Goal: Task Accomplishment & Management: Complete application form

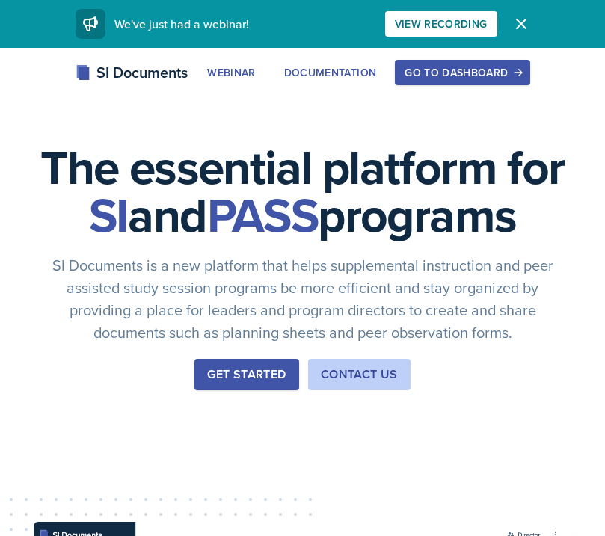
click at [456, 87] on div "SI Documents Webinar Documentation Go to Dashboard Sign Up Go to Dashboard" at bounding box center [302, 90] width 605 height 60
click at [471, 70] on div "Go to Dashboard" at bounding box center [462, 73] width 115 height 12
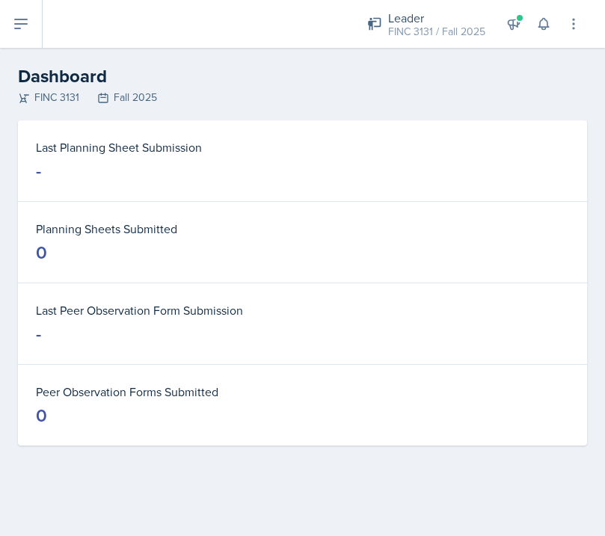
click at [26, 30] on icon at bounding box center [21, 24] width 18 height 18
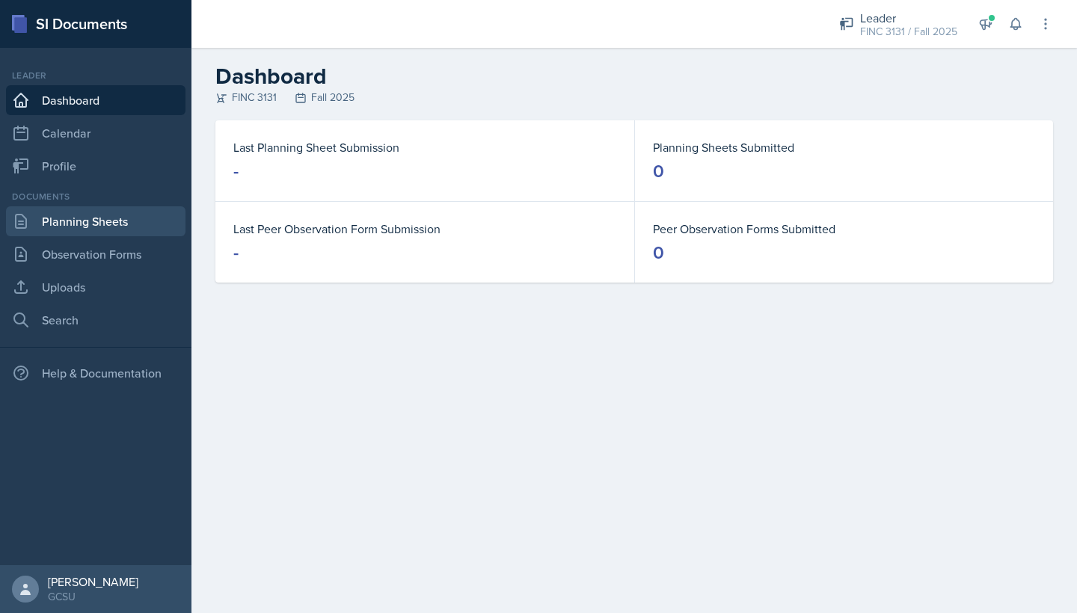
click at [115, 229] on link "Planning Sheets" at bounding box center [95, 221] width 179 height 30
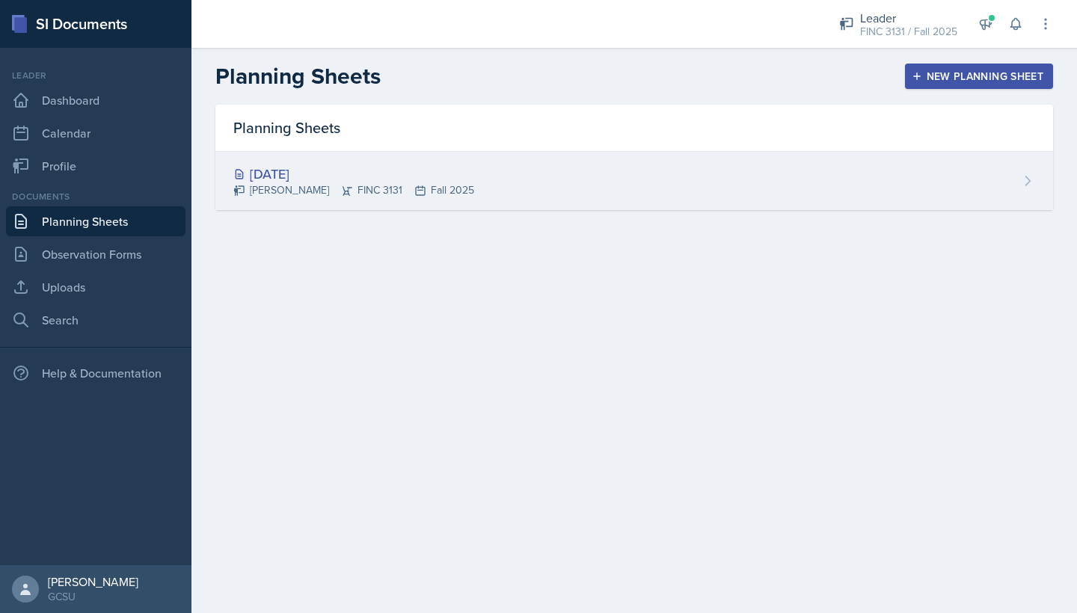
click at [449, 191] on div "[PERSON_NAME] FINC 3131 Fall 2025" at bounding box center [353, 190] width 241 height 16
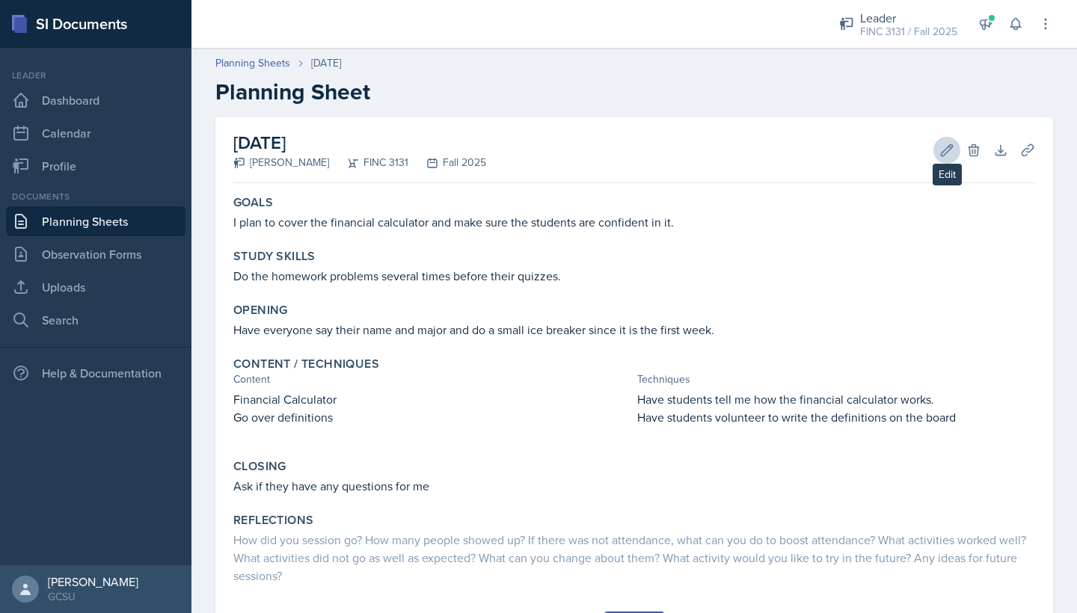
click at [604, 154] on icon at bounding box center [946, 150] width 15 height 15
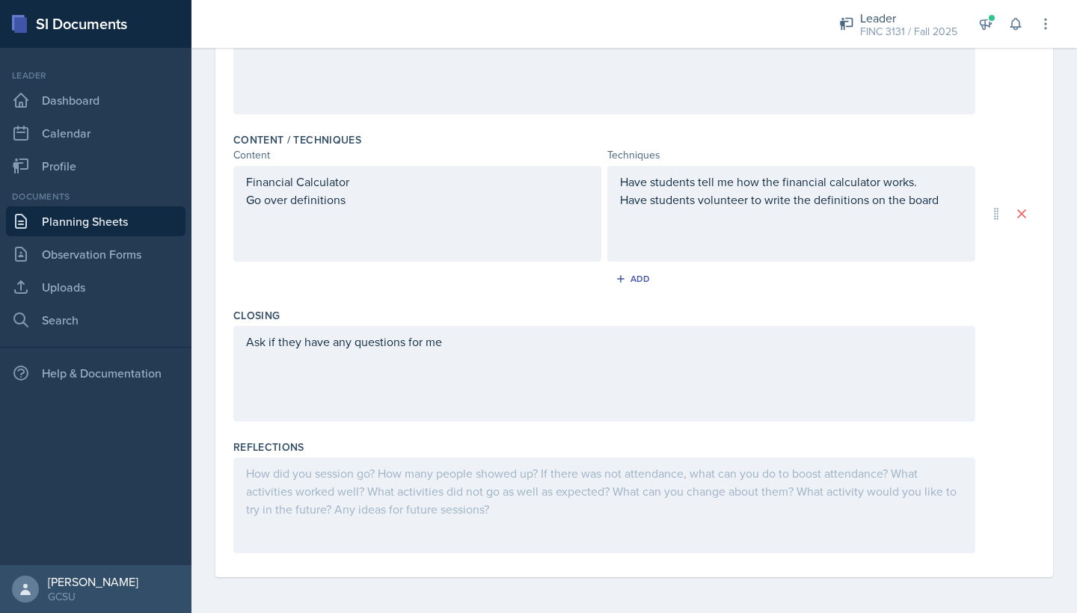
click at [501, 495] on div at bounding box center [604, 506] width 742 height 96
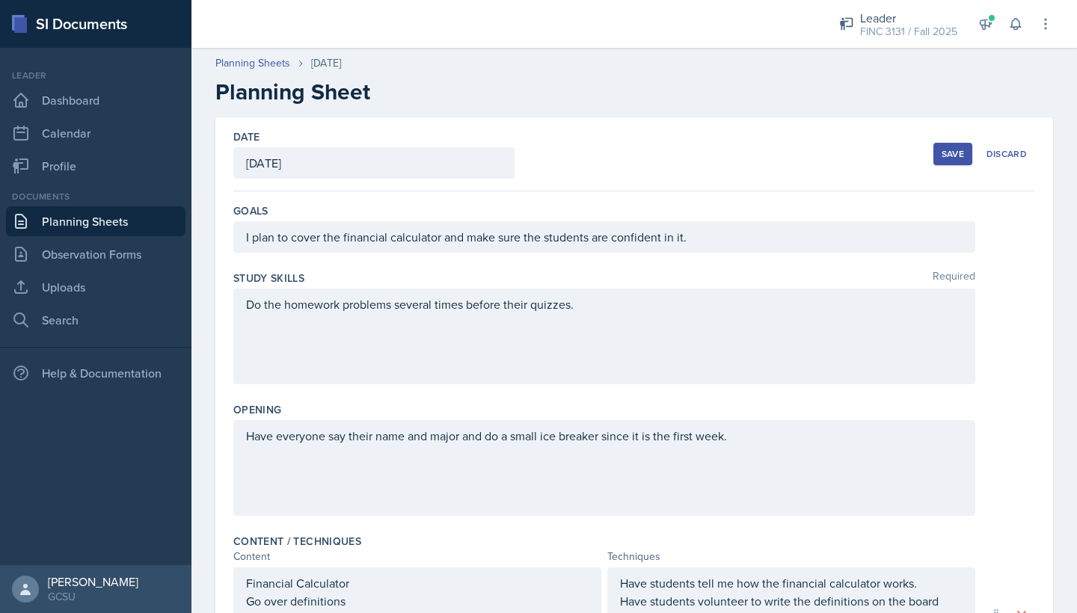
click at [604, 164] on button "Save" at bounding box center [952, 154] width 39 height 22
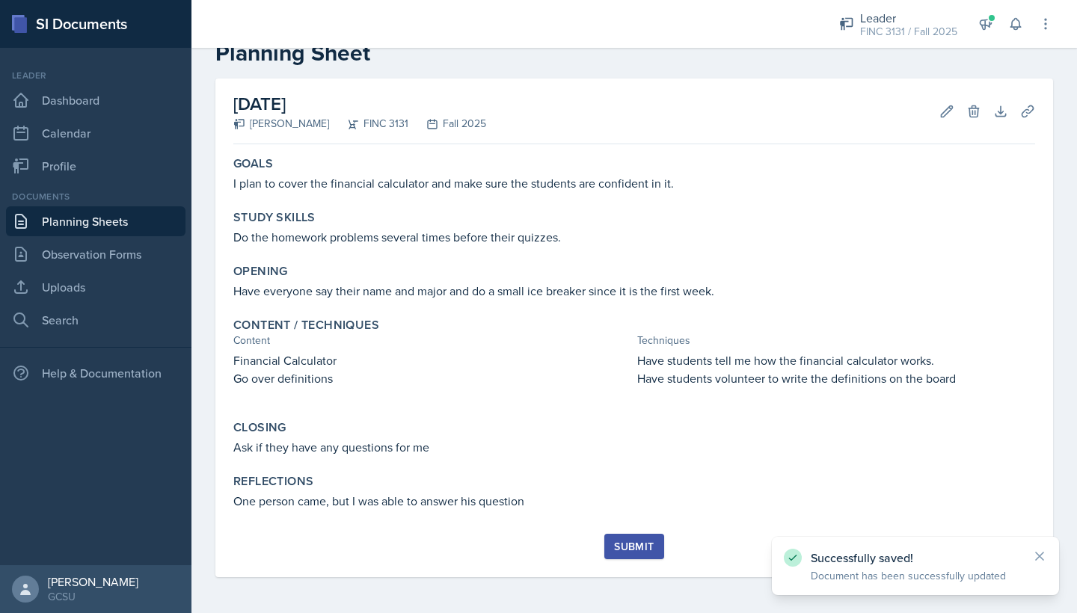
scroll to position [39, 0]
click at [604, 535] on div "Submit" at bounding box center [634, 547] width 40 height 12
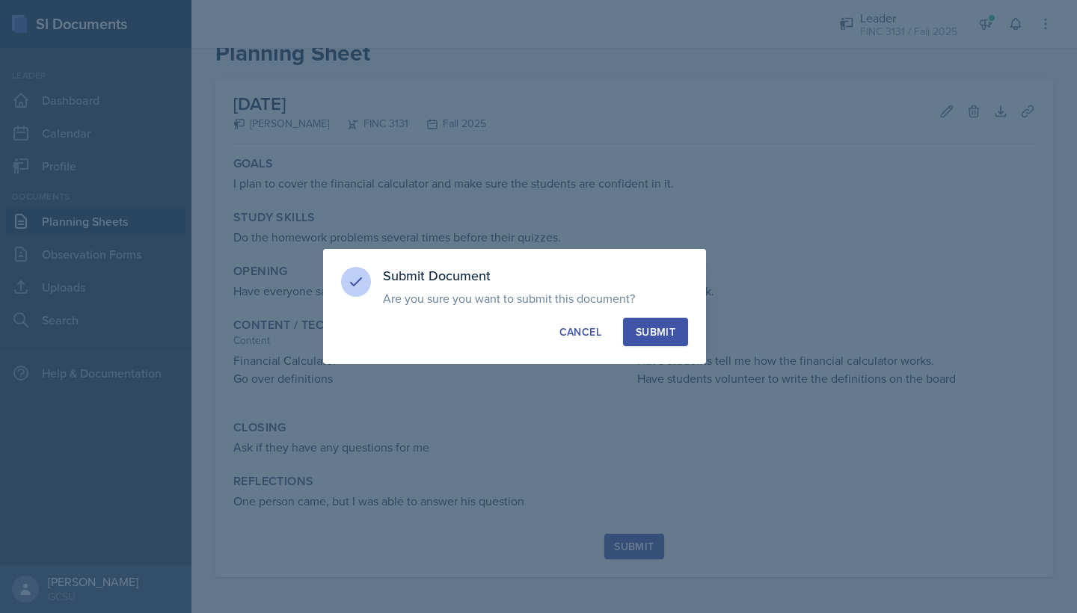
click at [604, 338] on div "Submit" at bounding box center [656, 332] width 40 height 15
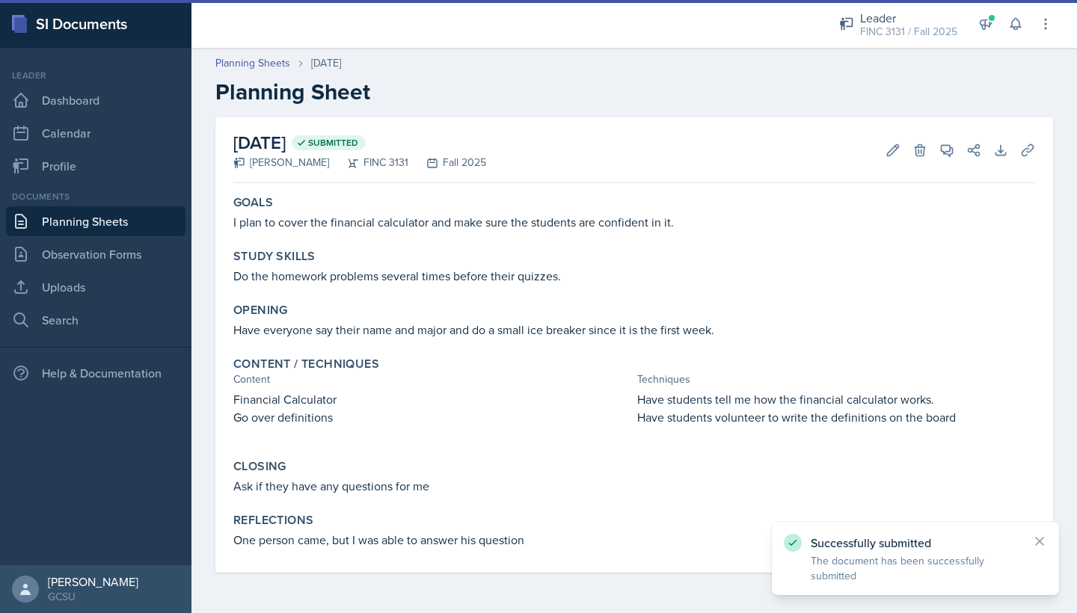
scroll to position [0, 0]
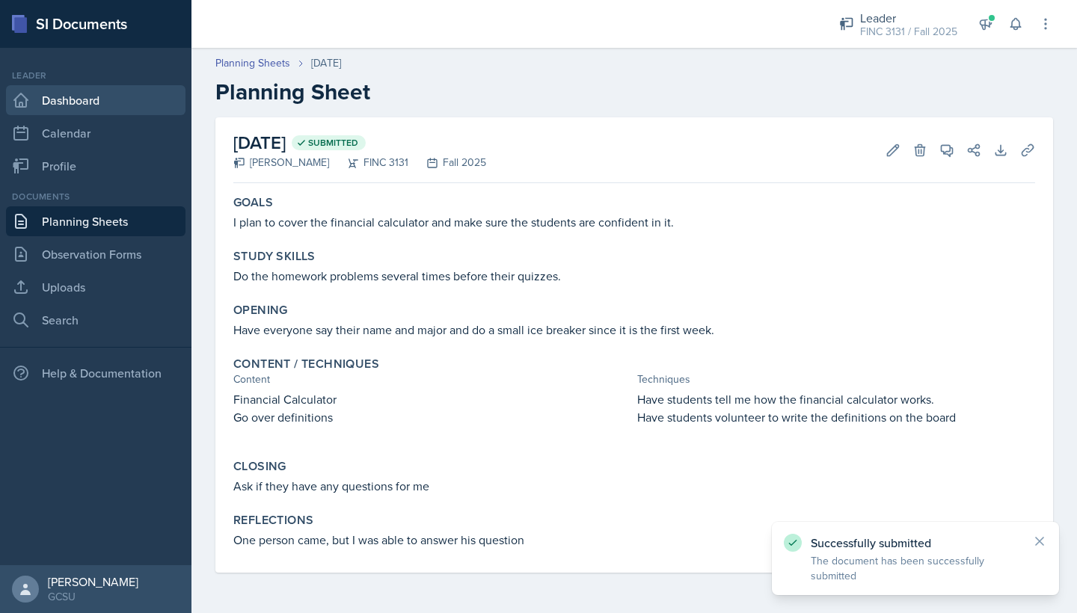
click at [107, 90] on link "Dashboard" at bounding box center [95, 100] width 179 height 30
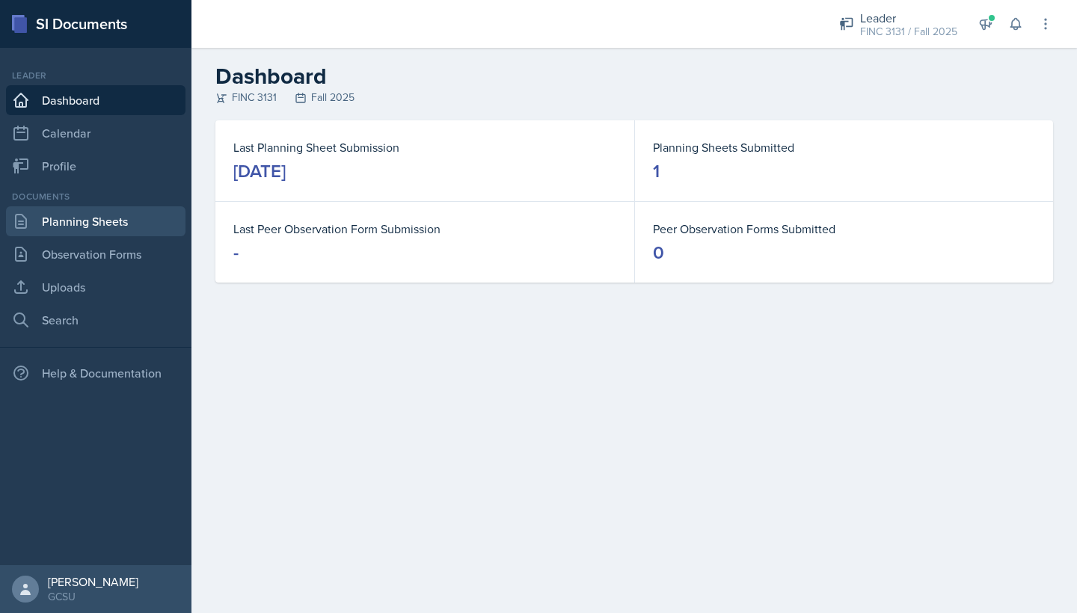
click at [114, 218] on link "Planning Sheets" at bounding box center [95, 221] width 179 height 30
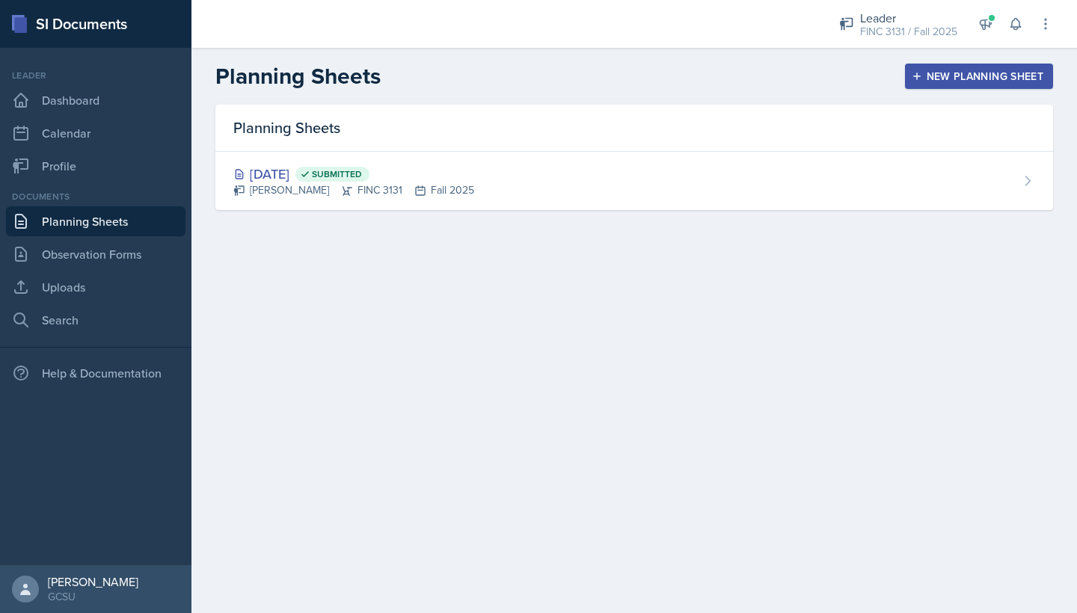
click at [604, 70] on div "New Planning Sheet" at bounding box center [979, 76] width 129 height 12
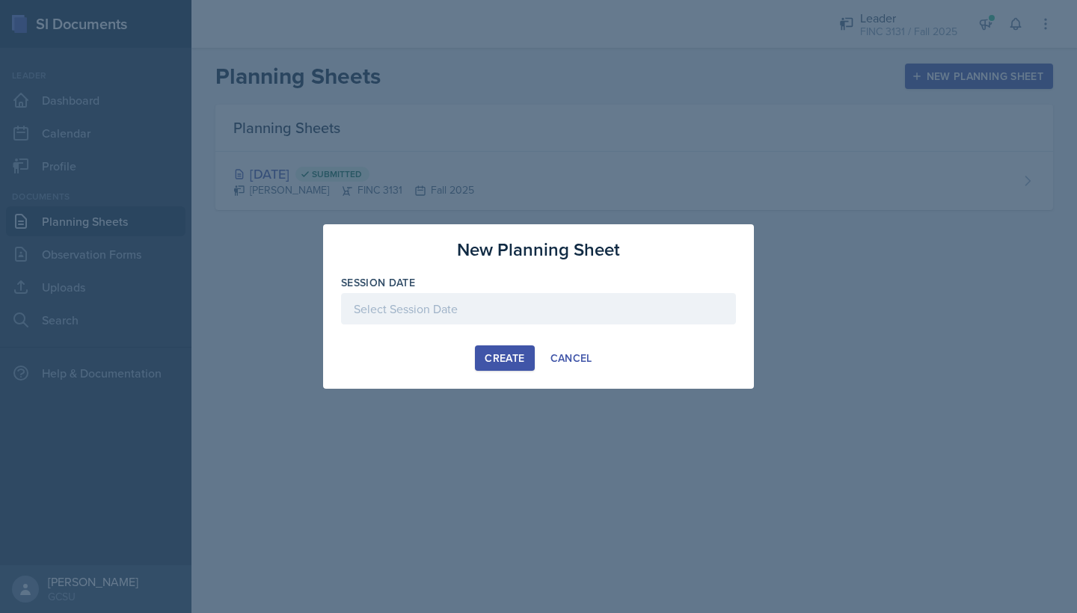
click at [500, 345] on button "Create" at bounding box center [504, 357] width 59 height 25
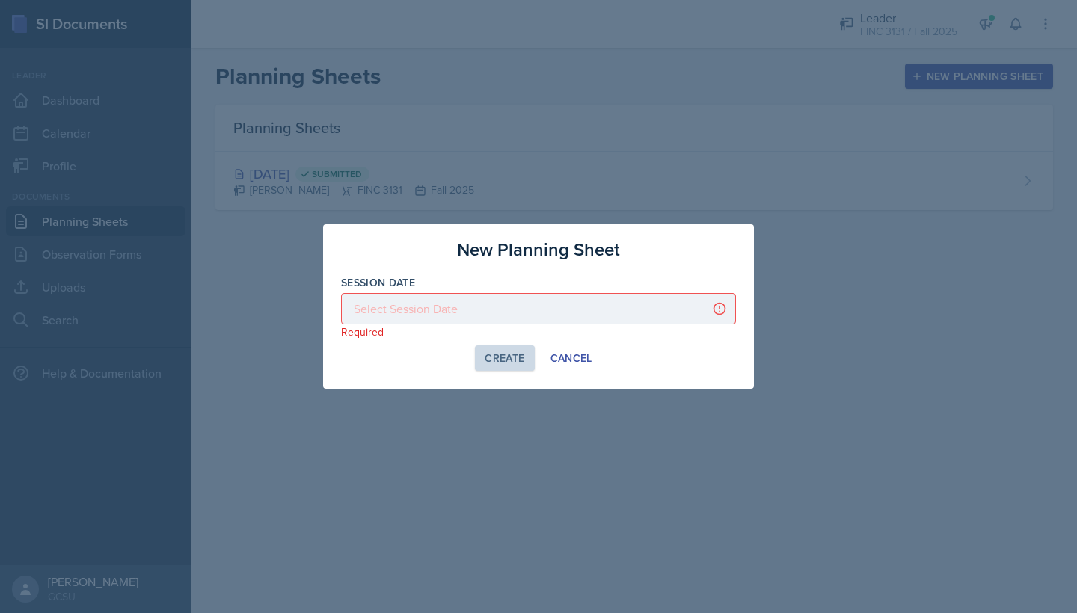
click at [501, 308] on div at bounding box center [538, 308] width 395 height 31
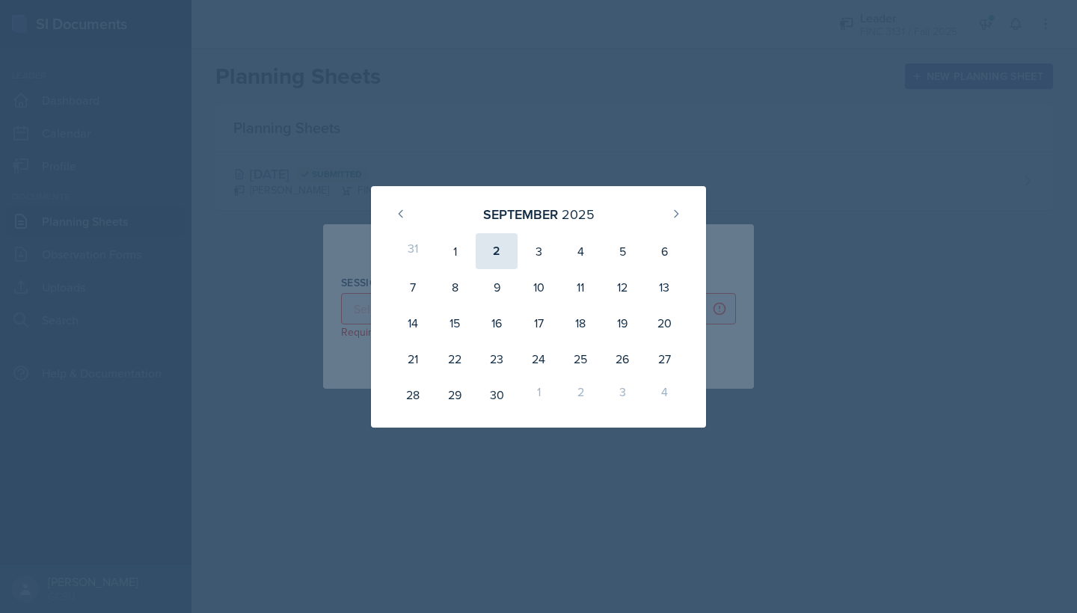
click at [504, 247] on div "2" at bounding box center [497, 251] width 42 height 36
type input "[DATE]"
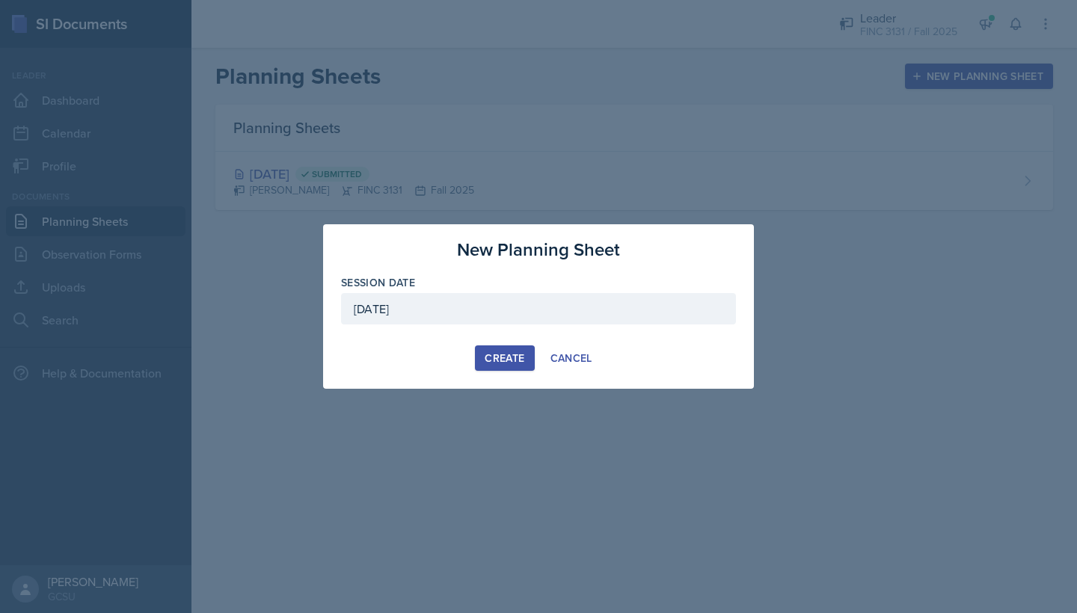
click at [499, 352] on div "Create" at bounding box center [505, 358] width 40 height 12
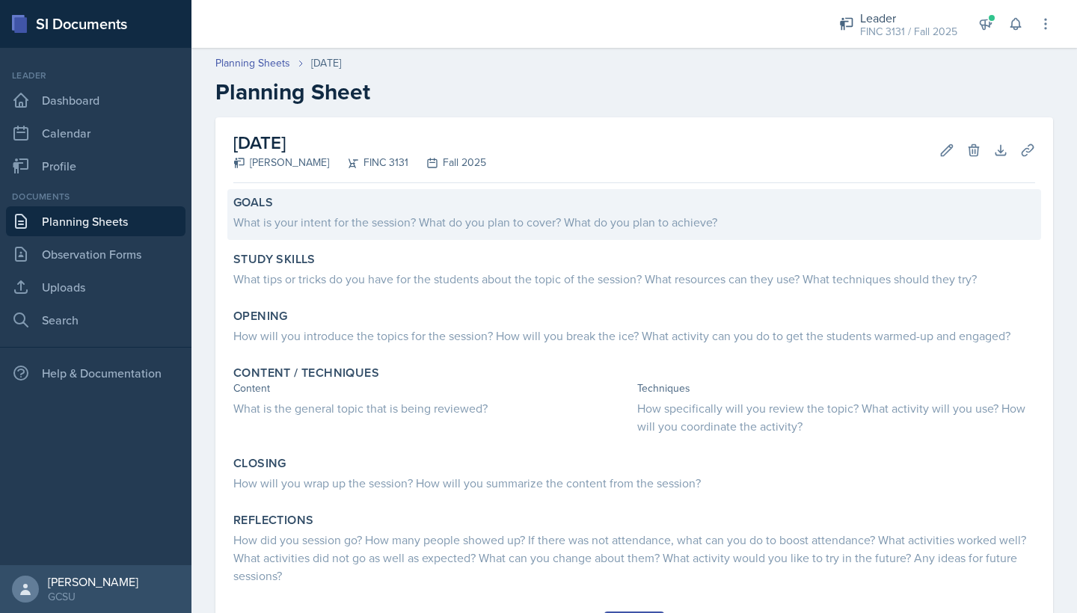
click at [425, 218] on div "What is your intent for the session? What do you plan to cover? What do you pla…" at bounding box center [634, 222] width 802 height 18
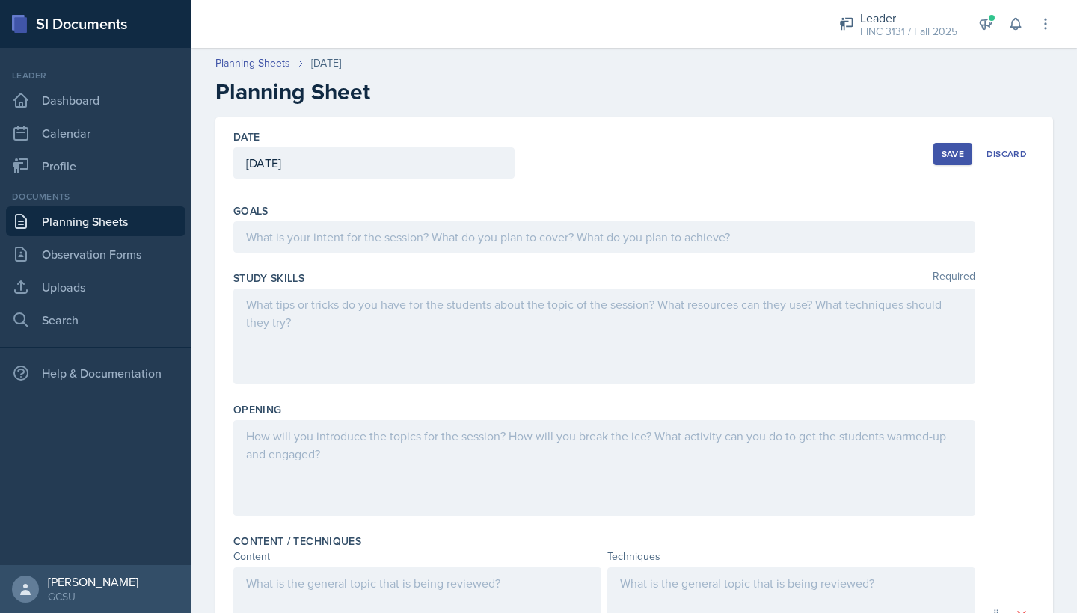
click at [451, 238] on div at bounding box center [604, 236] width 742 height 31
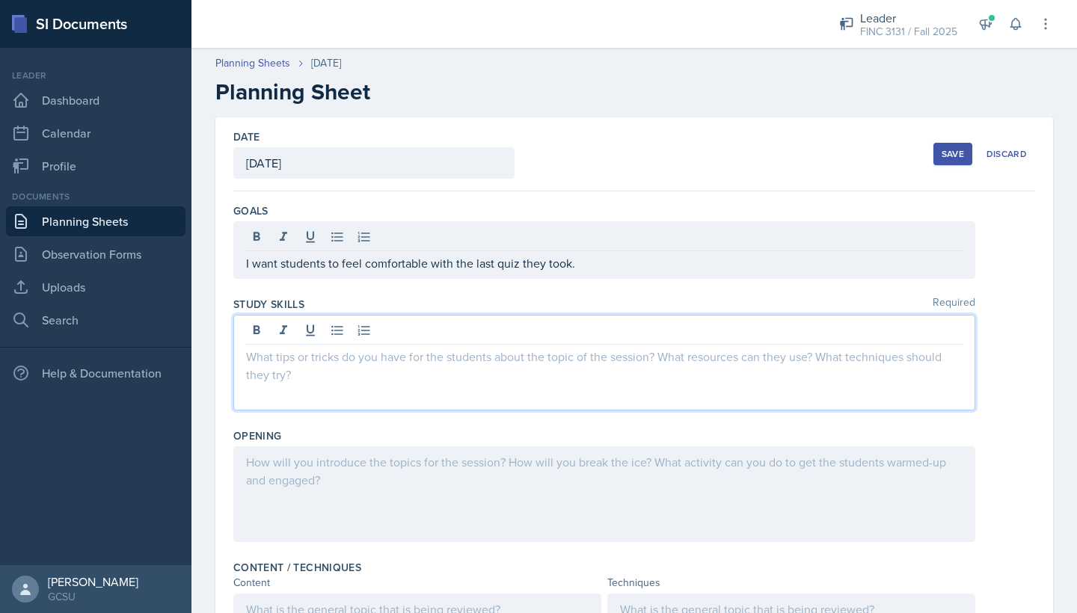
click at [387, 338] on div at bounding box center [604, 363] width 742 height 96
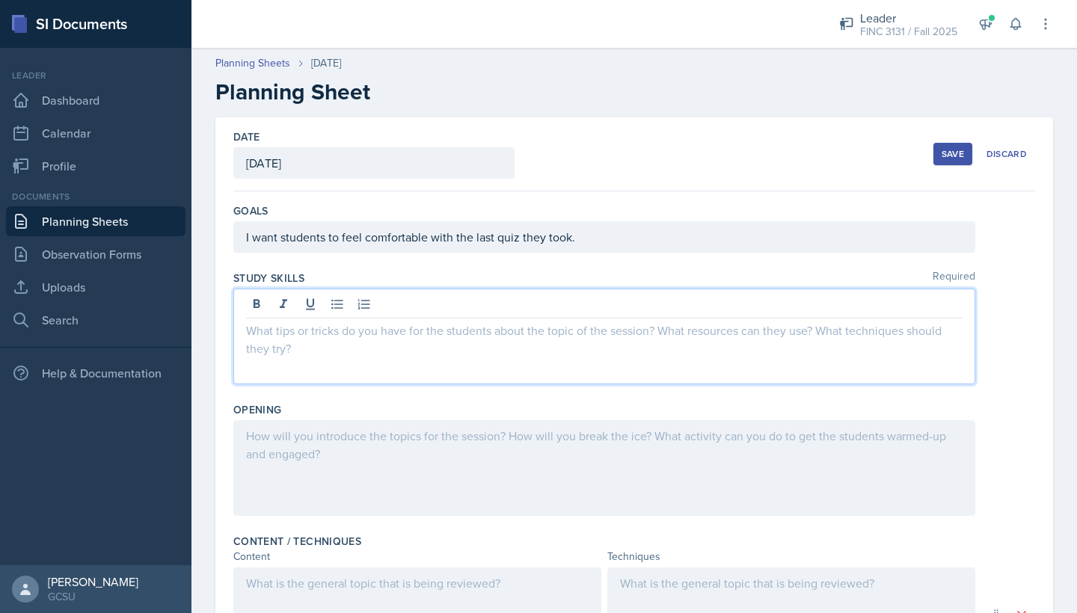
drag, startPoint x: 760, startPoint y: 3, endPoint x: 517, endPoint y: 309, distance: 390.2
click at [517, 309] on div at bounding box center [604, 306] width 716 height 25
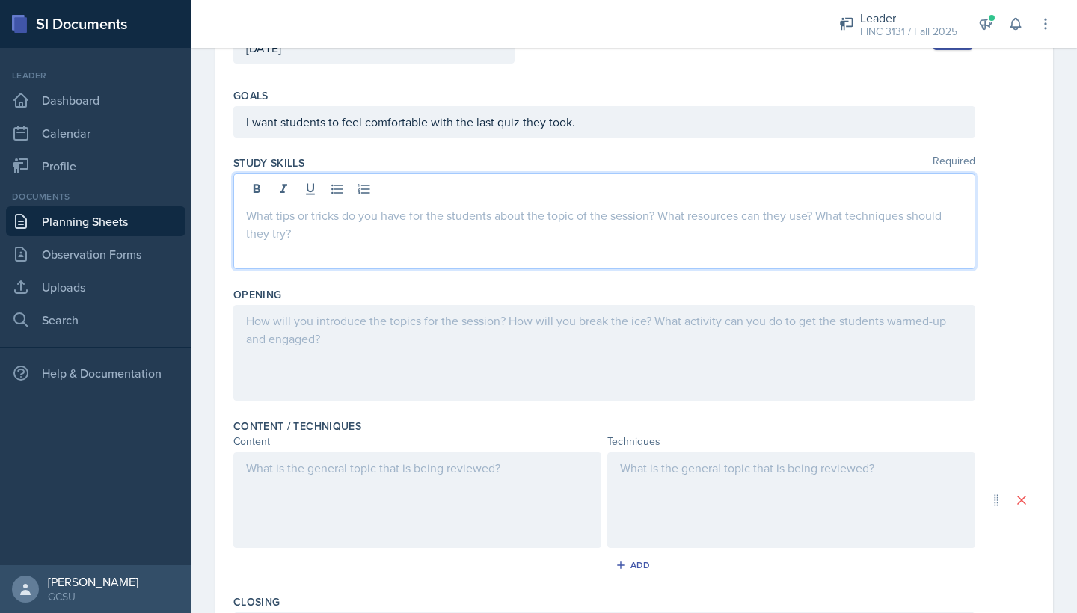
scroll to position [117, 0]
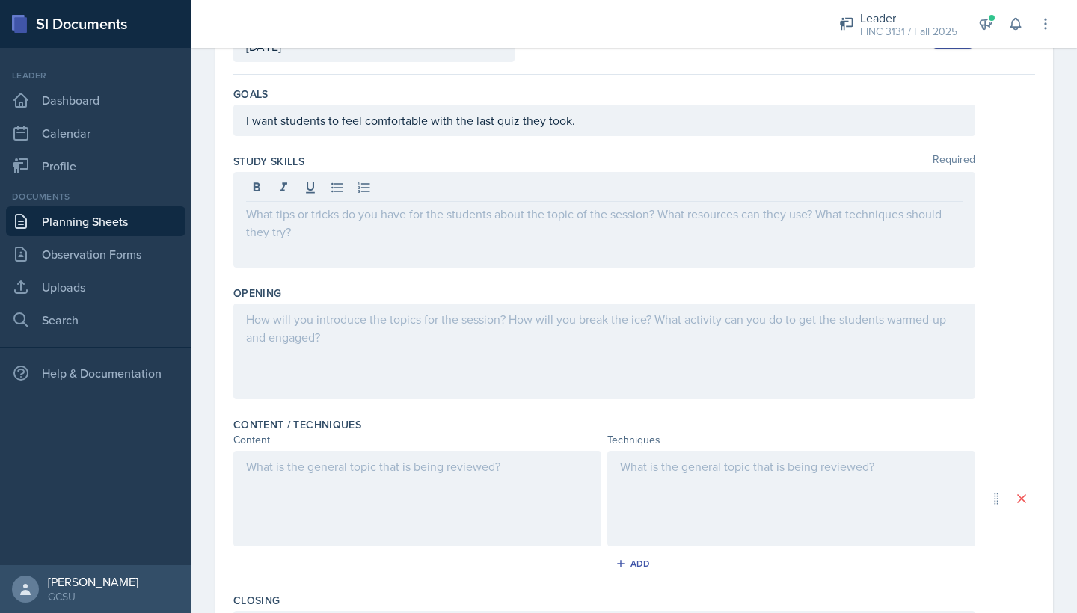
click at [488, 335] on div at bounding box center [604, 352] width 742 height 96
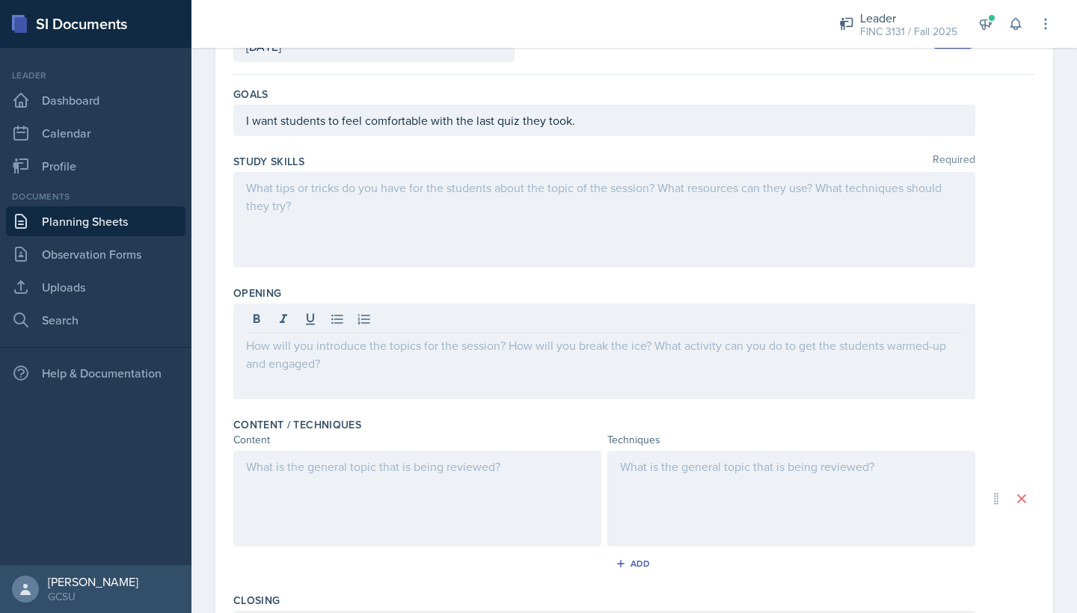
click at [454, 235] on div at bounding box center [604, 220] width 742 height 96
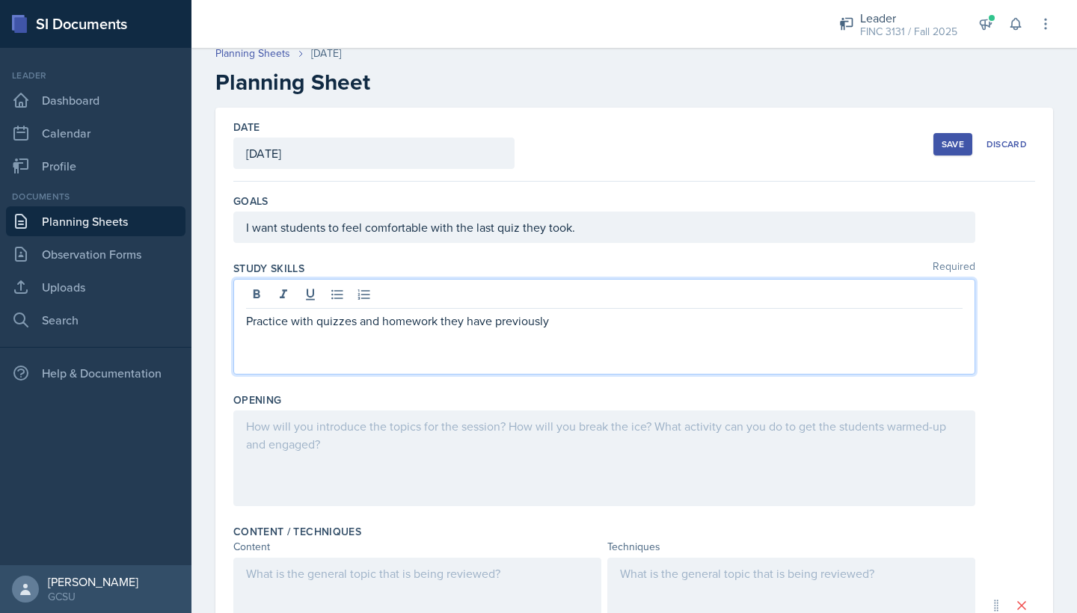
scroll to position [0, 0]
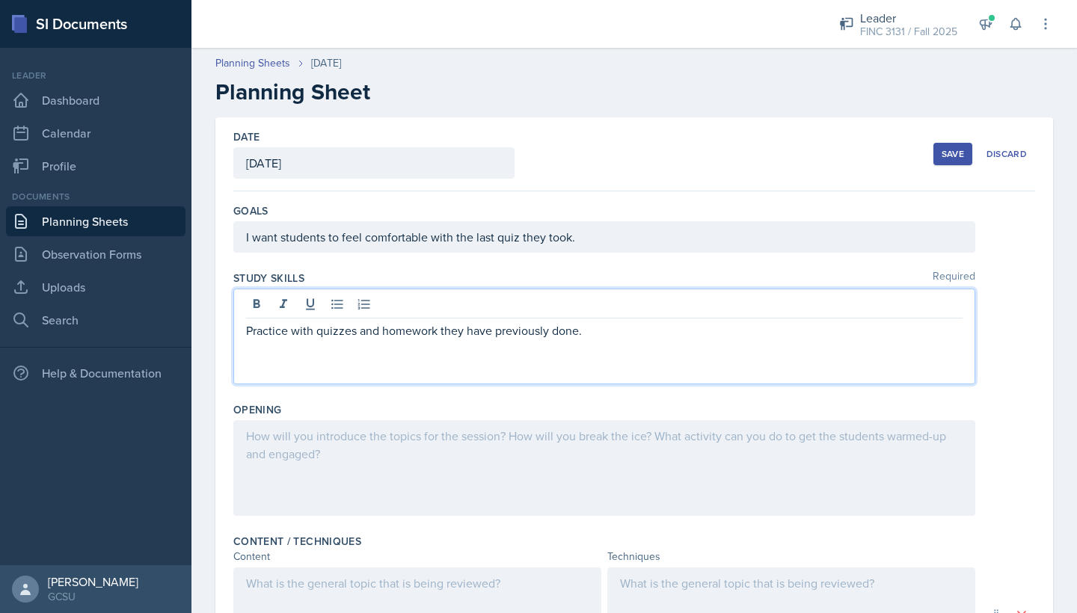
click at [604, 472] on div at bounding box center [604, 468] width 742 height 96
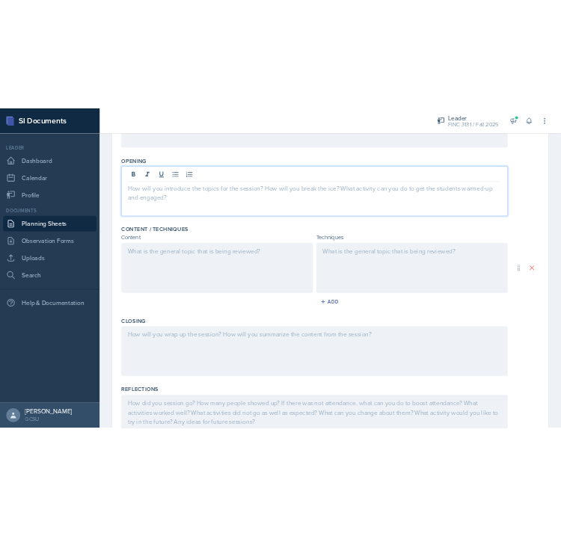
scroll to position [312, 0]
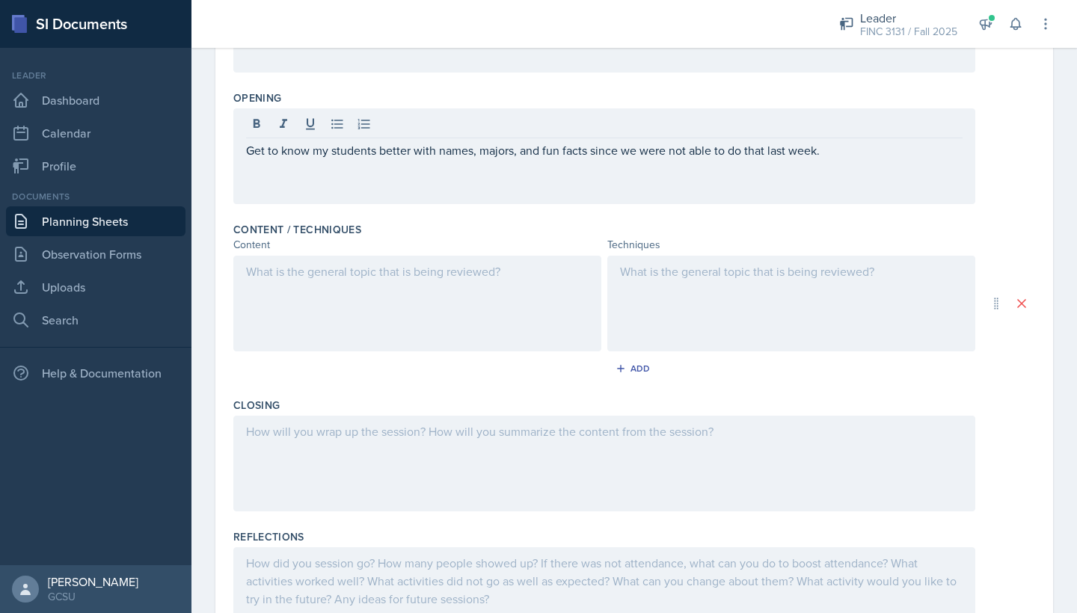
click at [463, 341] on div at bounding box center [417, 304] width 368 height 96
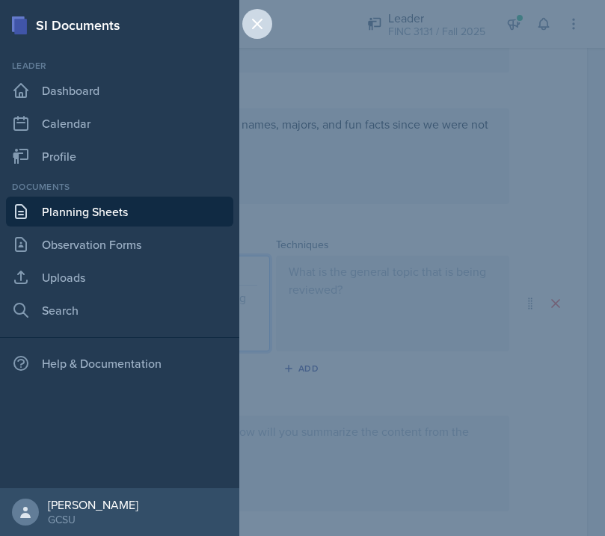
click at [252, 20] on icon at bounding box center [257, 24] width 18 height 18
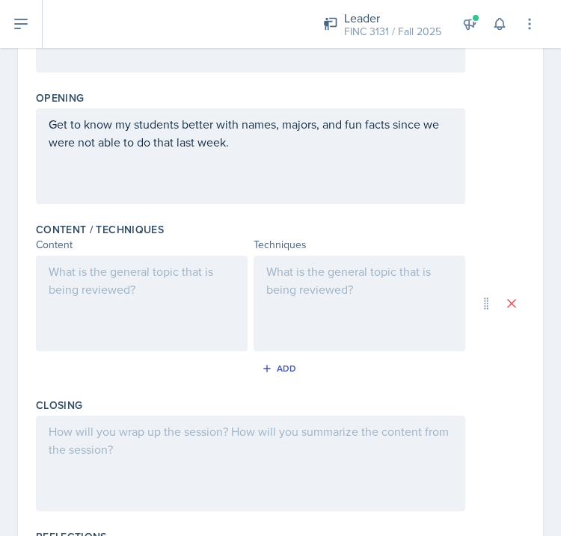
click at [158, 327] on div at bounding box center [142, 304] width 212 height 96
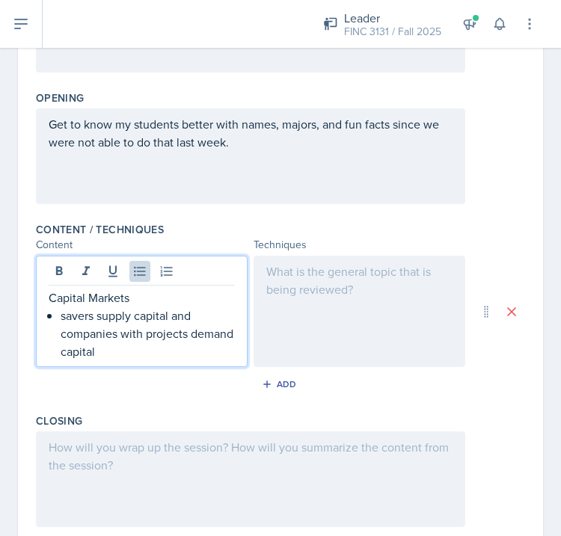
click at [343, 300] on div at bounding box center [360, 311] width 212 height 111
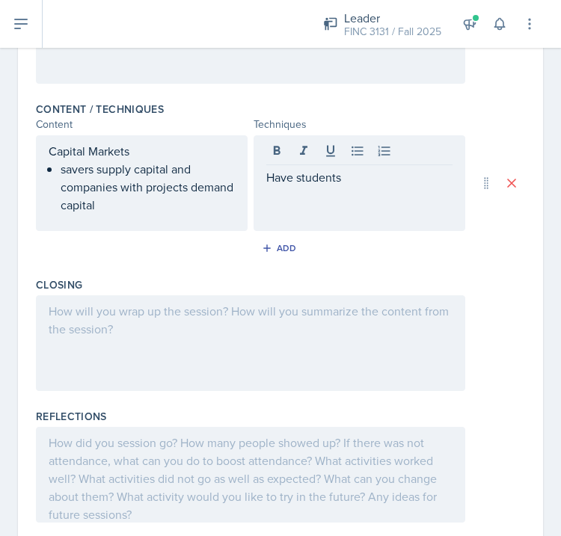
scroll to position [415, 0]
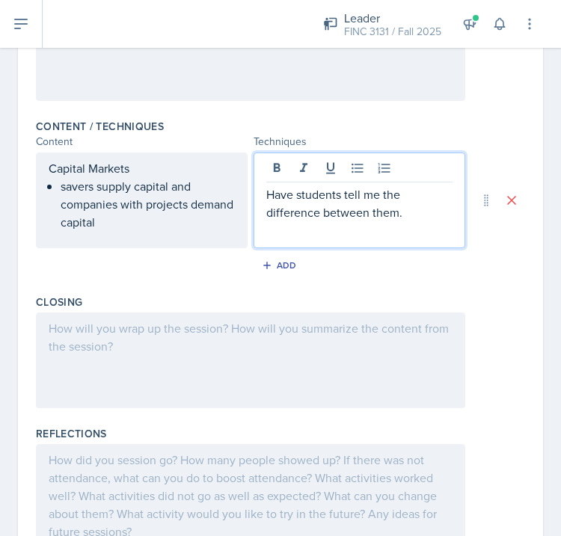
click at [150, 225] on p "savers supply capital and companies with projects demand capital" at bounding box center [148, 204] width 174 height 54
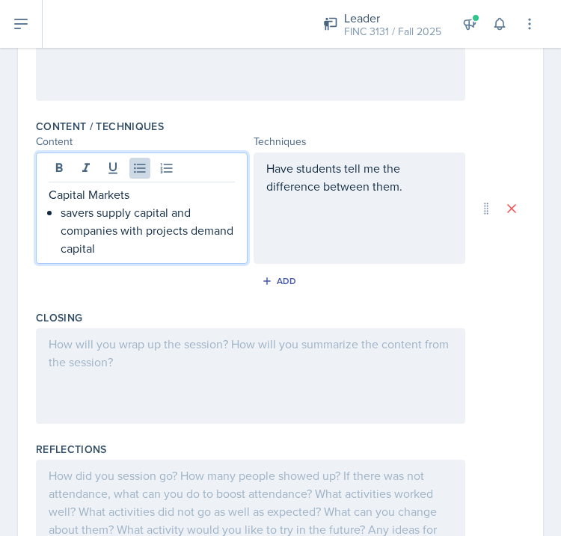
click at [150, 248] on p "savers supply capital and companies with projects demand capital" at bounding box center [148, 230] width 174 height 54
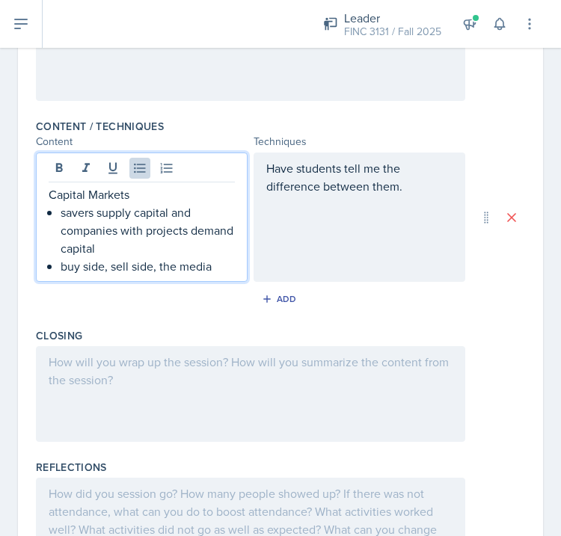
click at [411, 188] on p "Have students tell me the difference between them." at bounding box center [359, 177] width 186 height 36
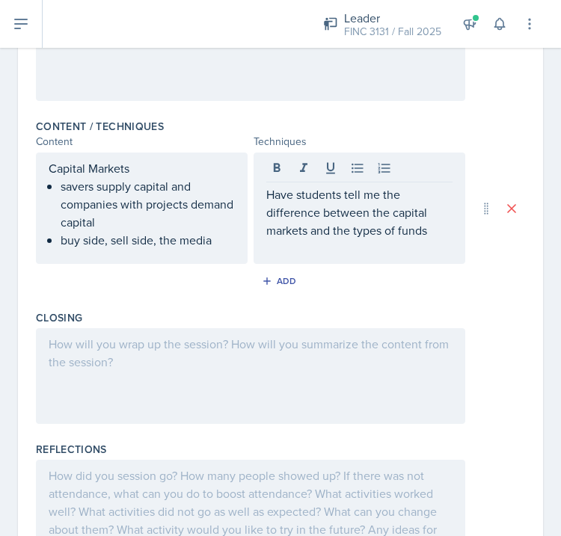
click at [236, 227] on div "Capital Markets savers supply capital and companies with projects demand capita…" at bounding box center [142, 208] width 212 height 111
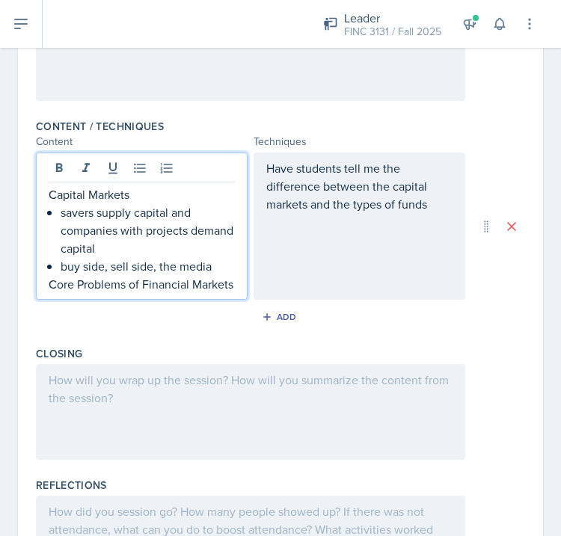
click at [301, 285] on div "Have students tell me the difference between the capital markets and the types …" at bounding box center [360, 226] width 212 height 147
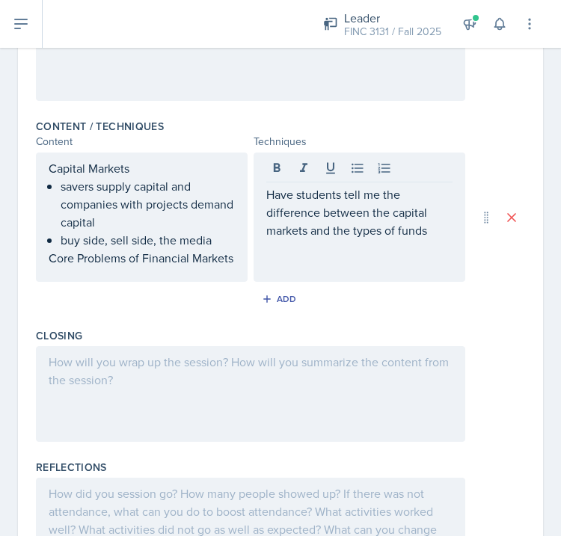
click at [239, 263] on div "Capital Markets savers supply capital and companies with projects demand capita…" at bounding box center [142, 217] width 212 height 129
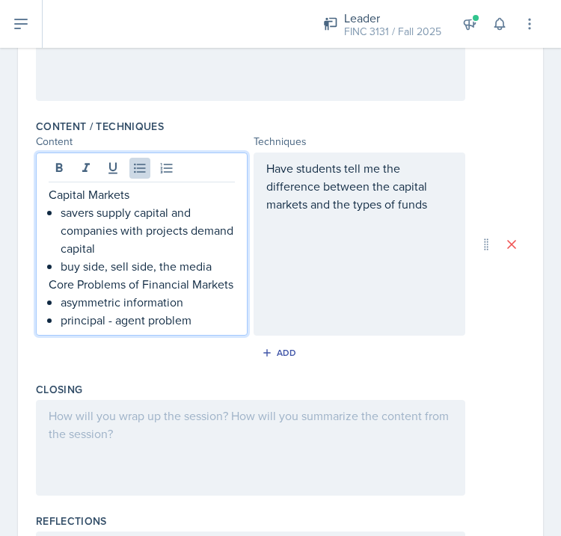
click at [348, 231] on div "Have students tell me the difference between the capital markets and the types …" at bounding box center [359, 204] width 186 height 90
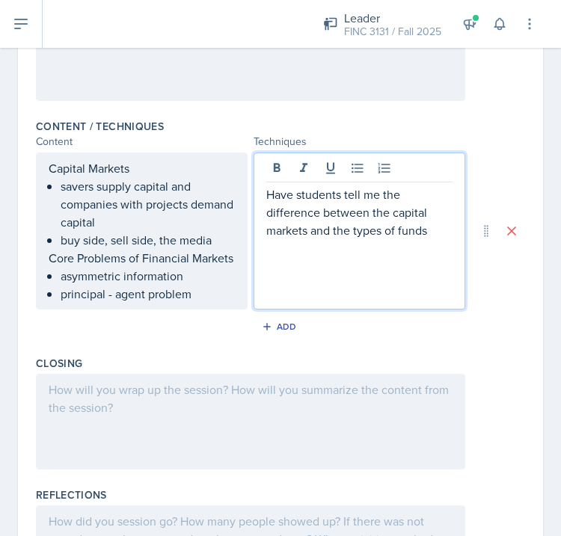
click at [431, 233] on p "Have students tell me the difference between the capital markets and the types …" at bounding box center [359, 212] width 186 height 54
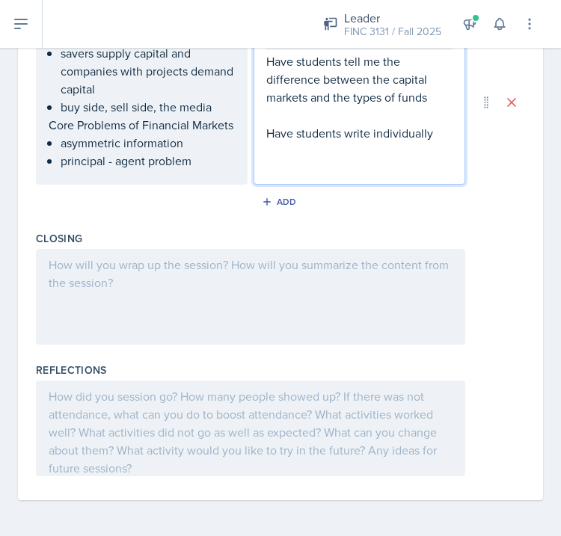
scroll to position [548, 0]
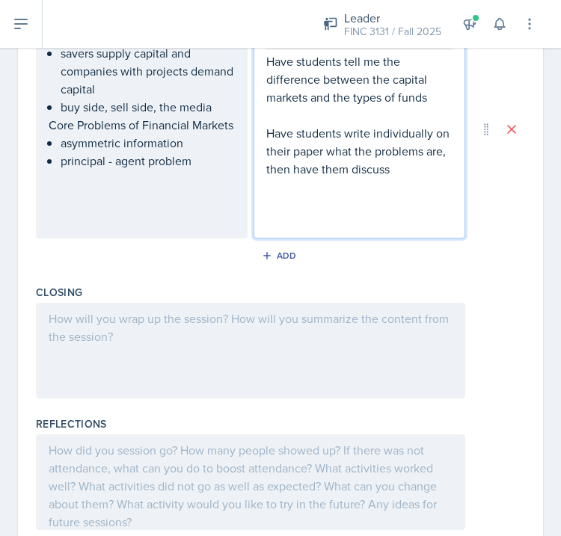
click at [167, 148] on div "Capital Markets savers supply capital and companies with projects demand capita…" at bounding box center [142, 98] width 186 height 144
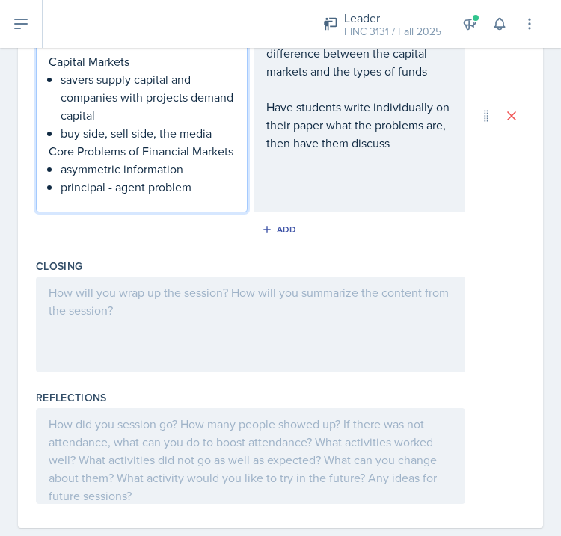
click at [215, 172] on p "asymmetric information" at bounding box center [148, 169] width 174 height 18
click at [215, 188] on p "principal - agent problem" at bounding box center [148, 187] width 174 height 18
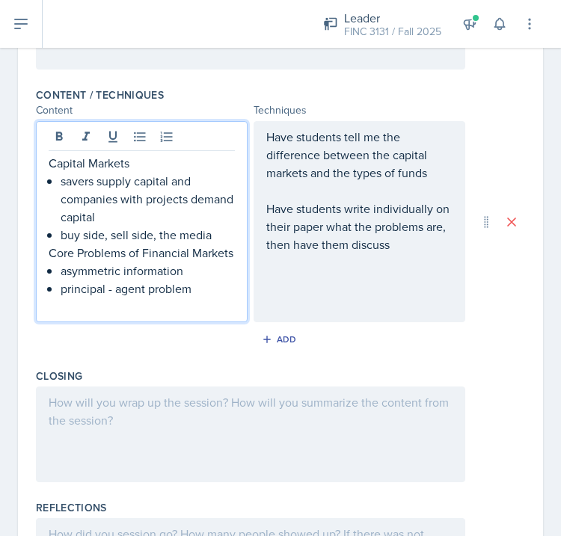
scroll to position [446, 0]
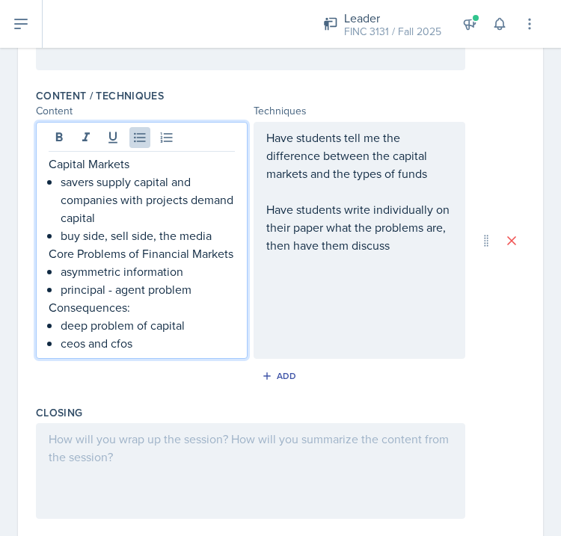
click at [390, 317] on div "Have students tell me the difference between the capital markets and the types …" at bounding box center [360, 240] width 212 height 237
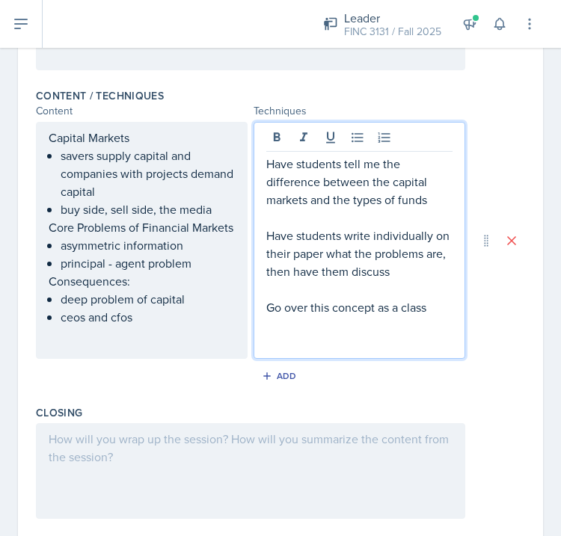
click at [170, 334] on div "Capital Markets savers supply capital and companies with projects demand capita…" at bounding box center [142, 240] width 212 height 237
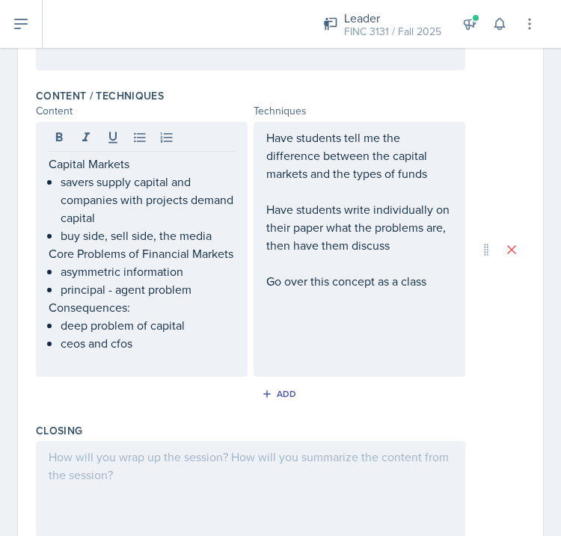
click at [224, 469] on div at bounding box center [250, 489] width 429 height 96
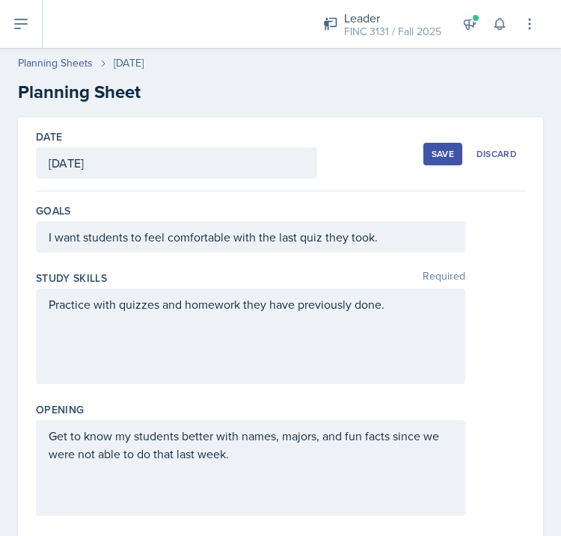
scroll to position [0, 0]
click at [443, 149] on div "Save" at bounding box center [442, 154] width 22 height 12
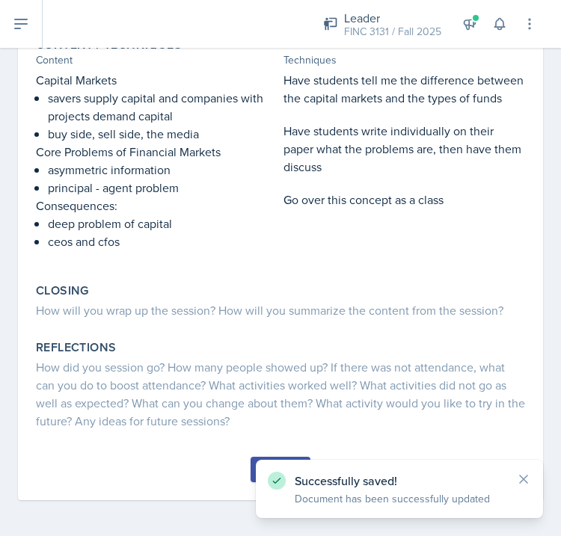
scroll to position [337, 0]
click at [252, 464] on button "Submit" at bounding box center [280, 469] width 59 height 25
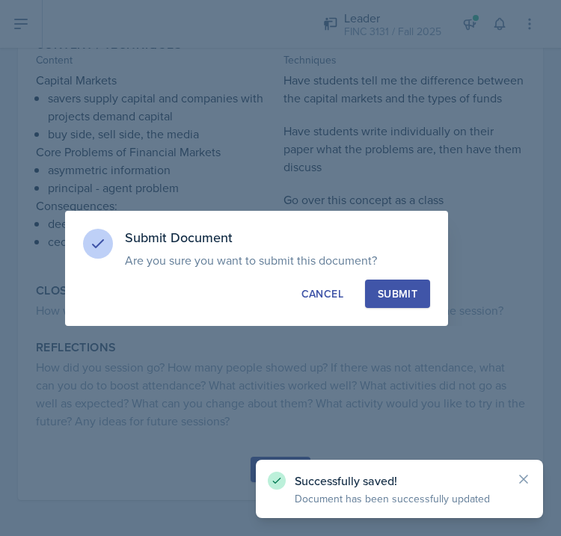
click at [399, 284] on button "Submit" at bounding box center [397, 294] width 65 height 28
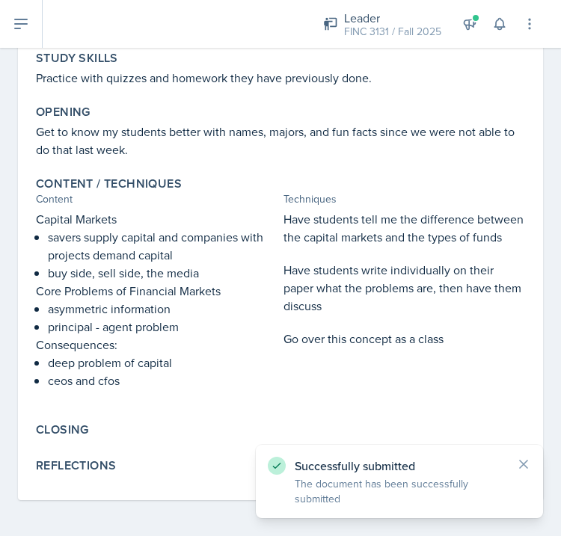
scroll to position [198, 0]
click at [523, 461] on icon at bounding box center [523, 464] width 15 height 15
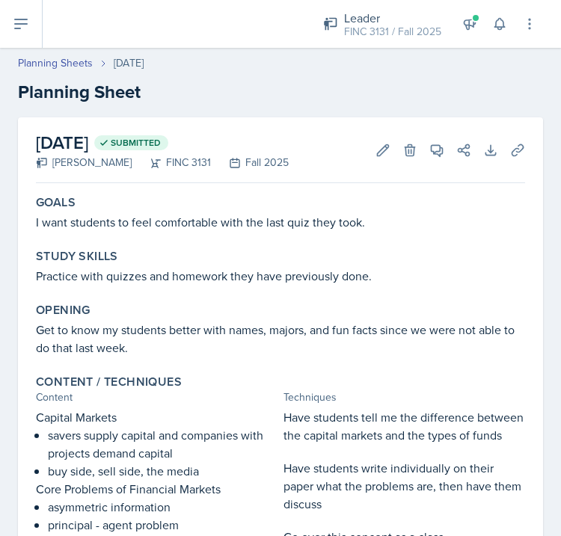
scroll to position [0, 0]
click at [33, 25] on button at bounding box center [21, 24] width 43 height 48
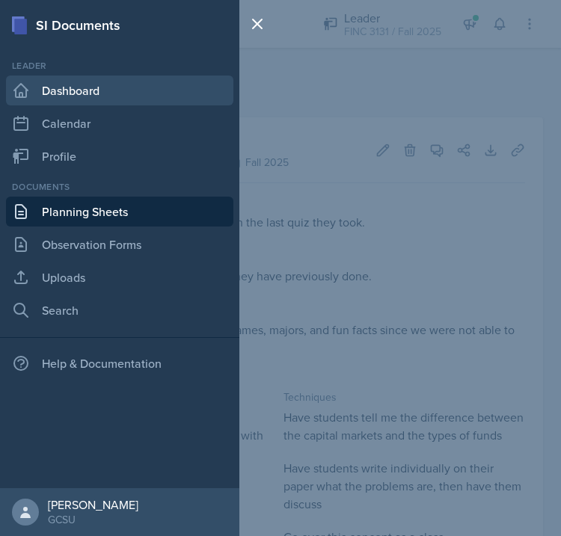
click at [67, 103] on link "Dashboard" at bounding box center [119, 91] width 227 height 30
